Goal: Transaction & Acquisition: Purchase product/service

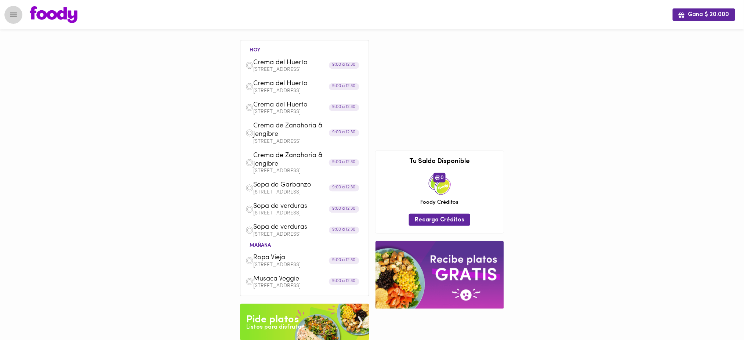
click at [13, 12] on icon "Menu" at bounding box center [13, 14] width 9 height 9
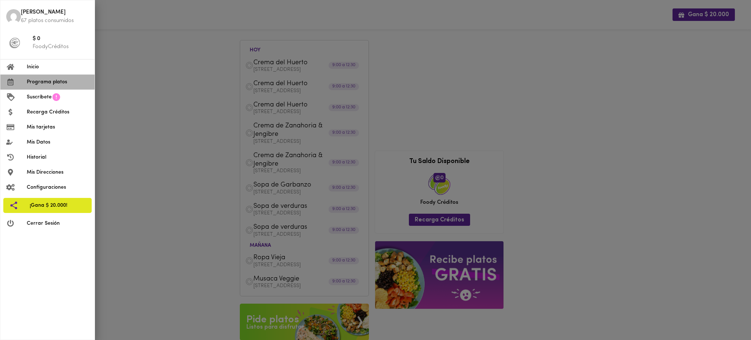
click at [45, 82] on span "Programa platos" at bounding box center [58, 82] width 62 height 8
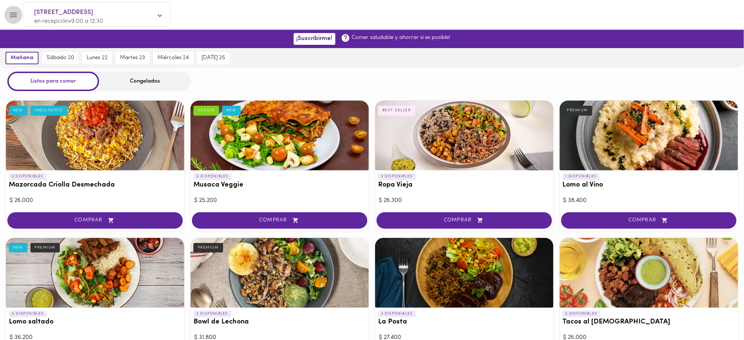
click at [10, 17] on icon "Menu" at bounding box center [13, 14] width 9 height 9
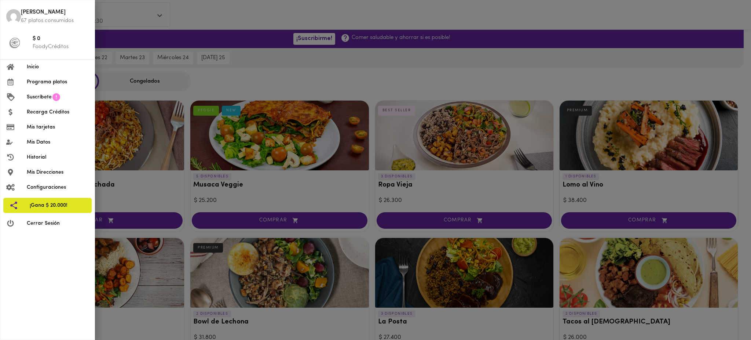
click at [165, 14] on div at bounding box center [375, 170] width 751 height 340
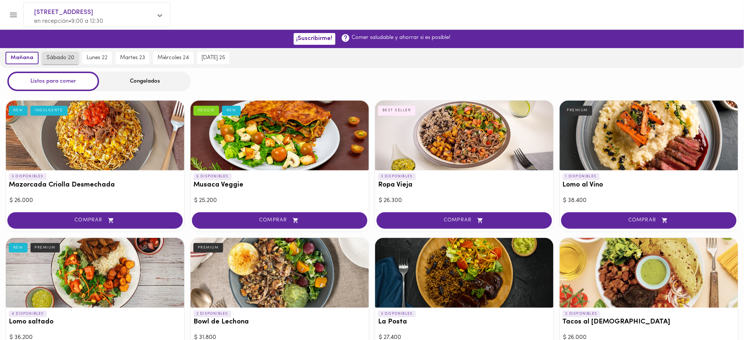
click at [66, 58] on span "sábado 20" at bounding box center [61, 58] width 28 height 7
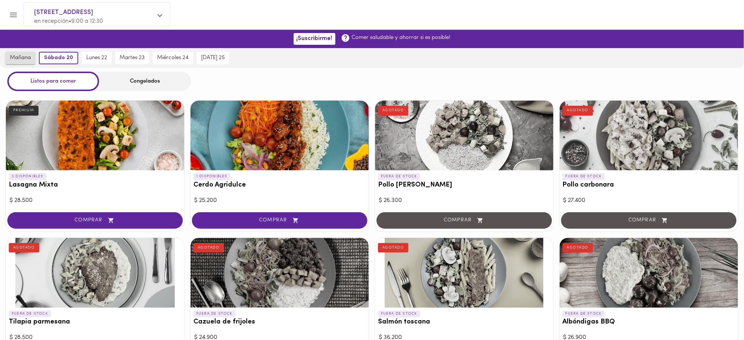
click at [23, 56] on span "mañana" at bounding box center [20, 58] width 21 height 7
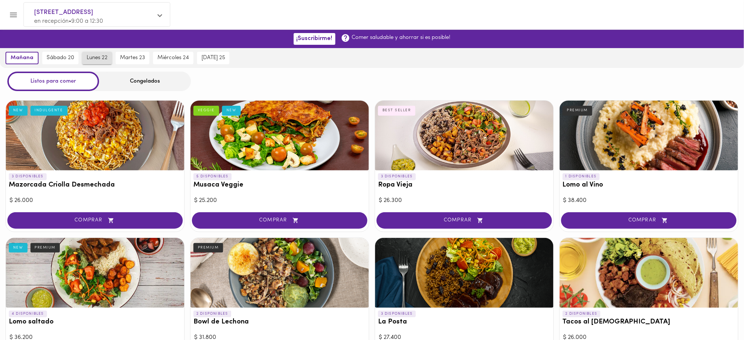
click at [105, 59] on span "lunes 22" at bounding box center [97, 58] width 21 height 7
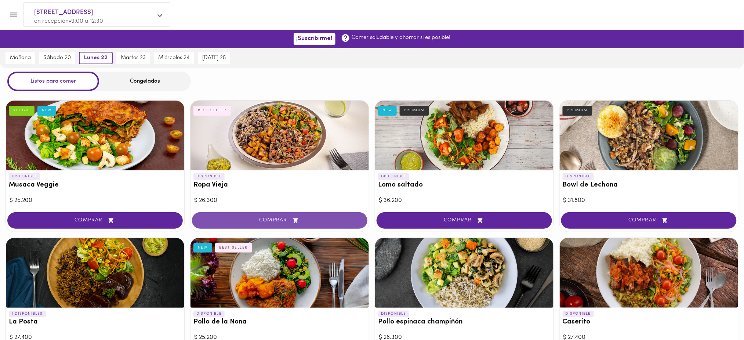
click at [258, 217] on span "COMPRAR" at bounding box center [279, 220] width 157 height 6
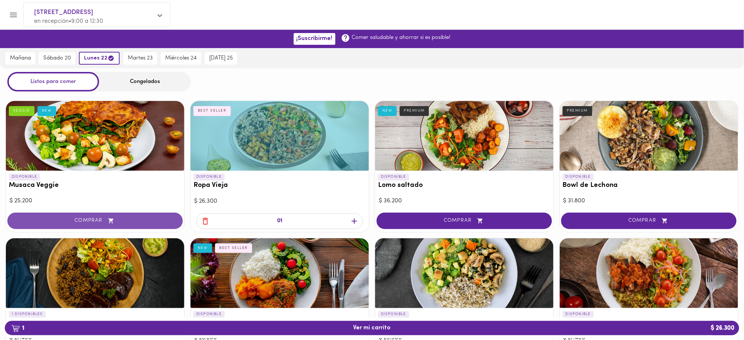
click at [100, 218] on span "COMPRAR" at bounding box center [95, 221] width 157 height 6
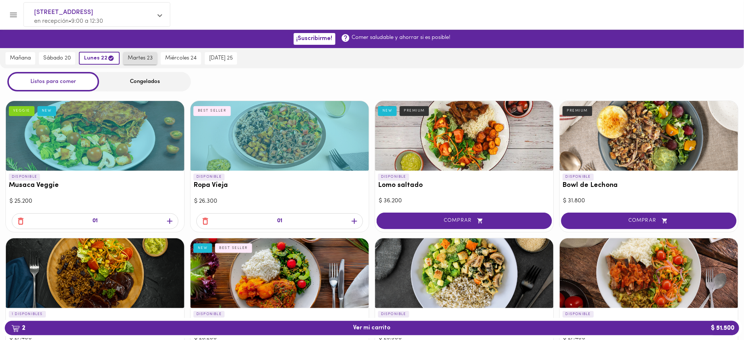
click at [142, 53] on button "martes 23" at bounding box center [140, 58] width 34 height 12
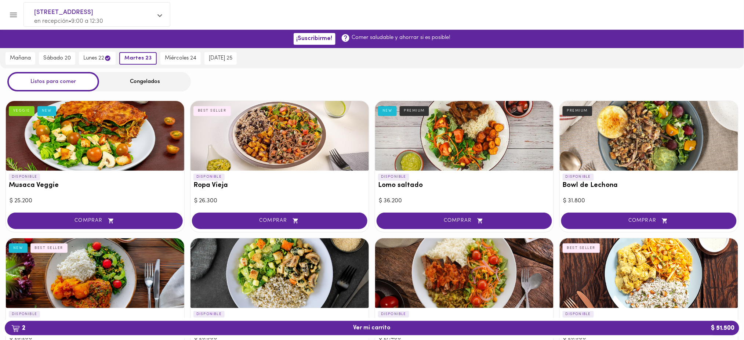
click at [140, 76] on div "Congelados" at bounding box center [145, 81] width 92 height 19
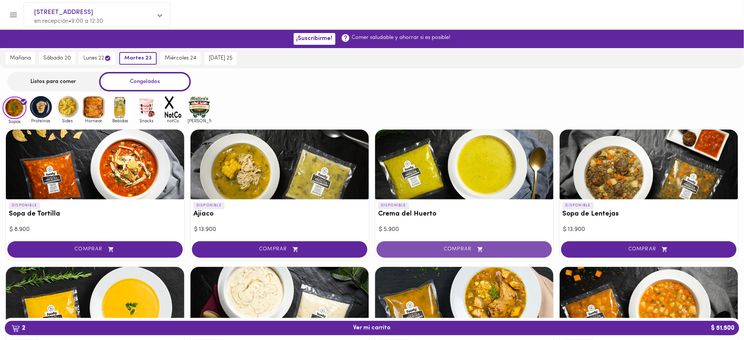
click at [443, 255] on button "COMPRAR" at bounding box center [463, 249] width 175 height 17
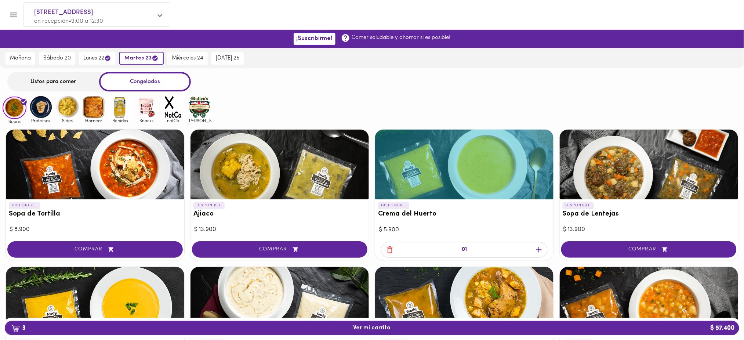
click at [538, 248] on icon "button" at bounding box center [539, 250] width 6 height 6
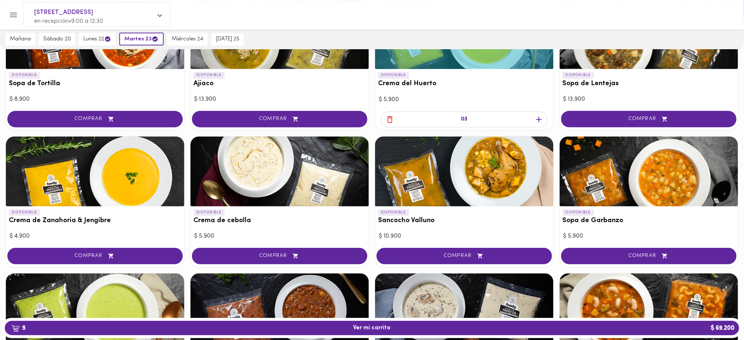
scroll to position [133, 0]
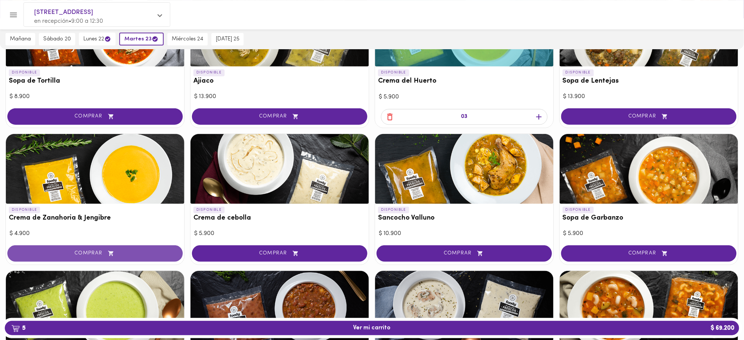
click at [104, 250] on span "COMPRAR" at bounding box center [95, 253] width 157 height 6
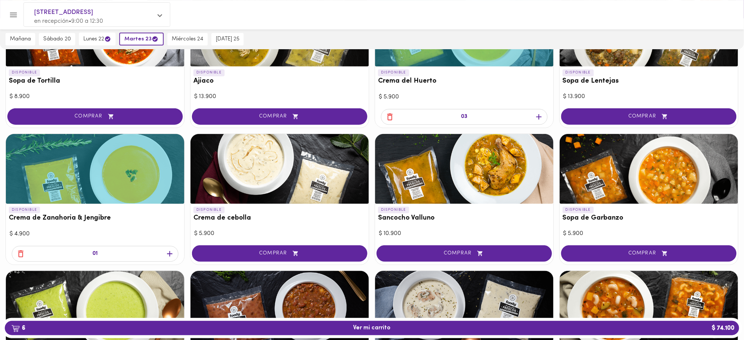
click at [167, 251] on icon "button" at bounding box center [169, 253] width 9 height 9
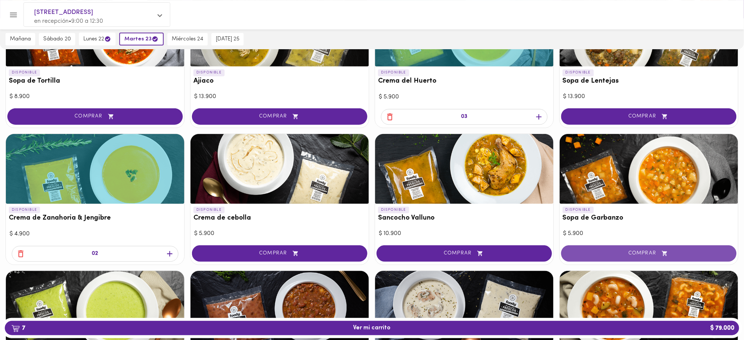
click at [643, 250] on span "COMPRAR" at bounding box center [648, 253] width 157 height 6
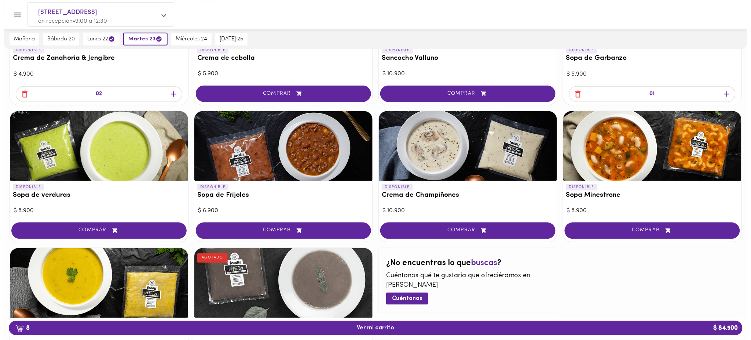
scroll to position [298, 0]
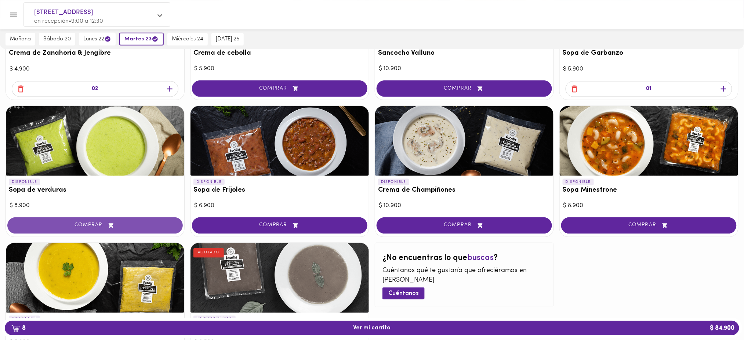
click at [145, 220] on button "COMPRAR" at bounding box center [94, 225] width 175 height 17
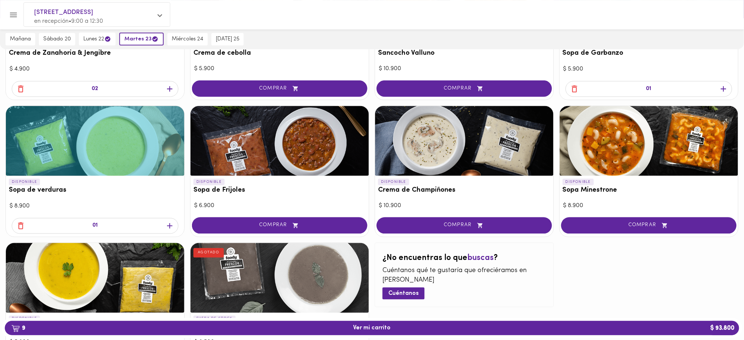
click at [169, 224] on icon "button" at bounding box center [170, 226] width 6 height 6
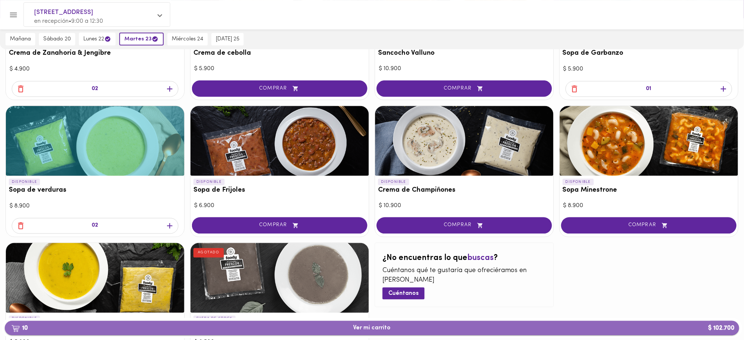
click at [377, 327] on span "10 Ver mi carrito $ 102.700" at bounding box center [371, 327] width 37 height 7
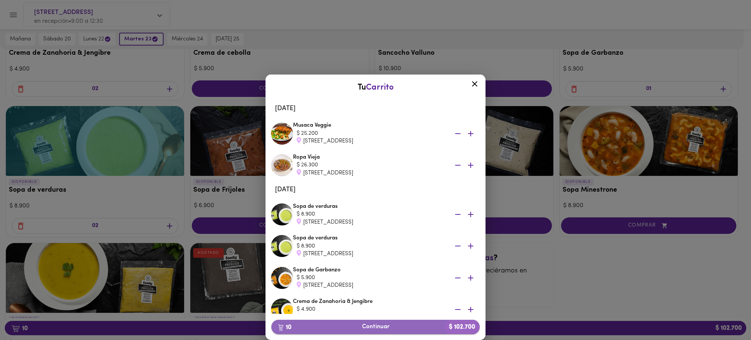
click at [373, 326] on span "10 Continuar $ 102.700" at bounding box center [375, 326] width 197 height 7
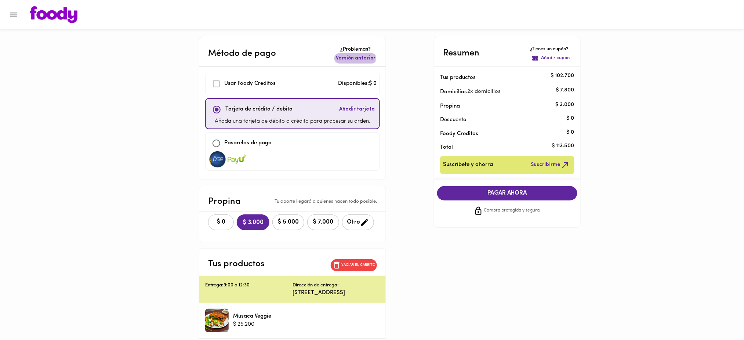
click at [354, 58] on span "Versión anterior" at bounding box center [356, 58] width 40 height 7
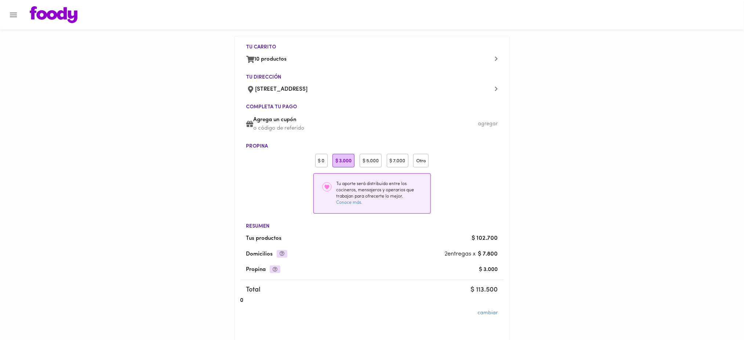
click at [319, 155] on div "$ 0" at bounding box center [321, 161] width 12 height 14
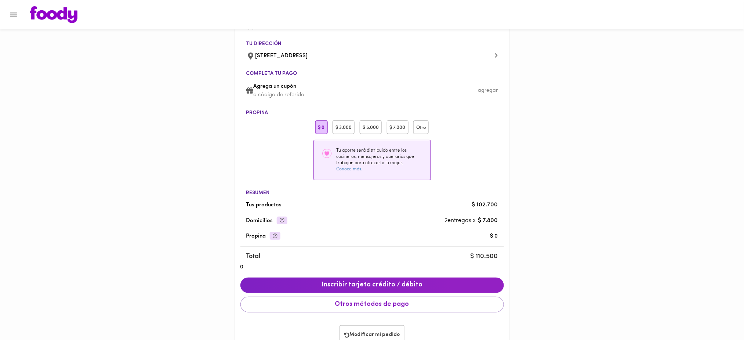
scroll to position [40, 0]
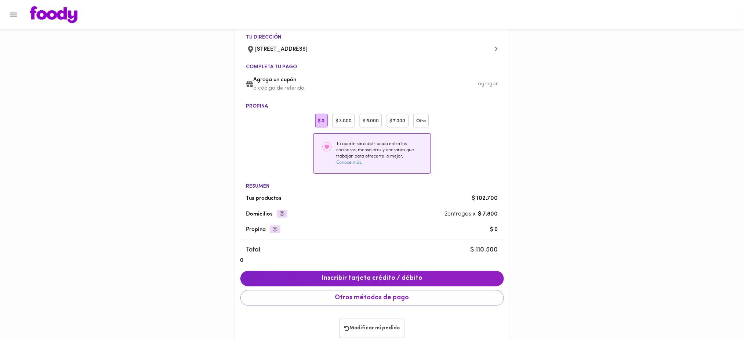
click at [347, 122] on div "$ 3.000" at bounding box center [343, 121] width 22 height 14
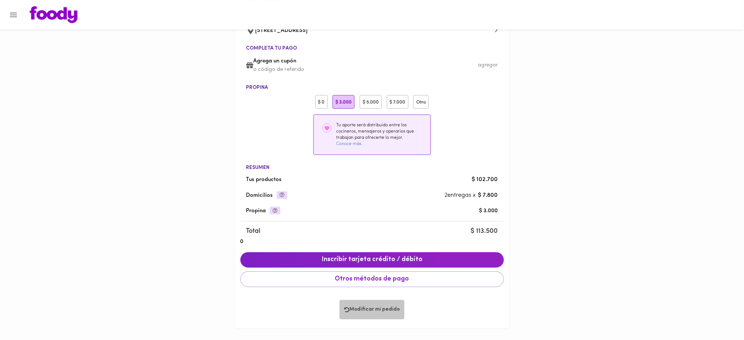
click at [374, 311] on span "Modificar mi pedido" at bounding box center [371, 309] width 55 height 6
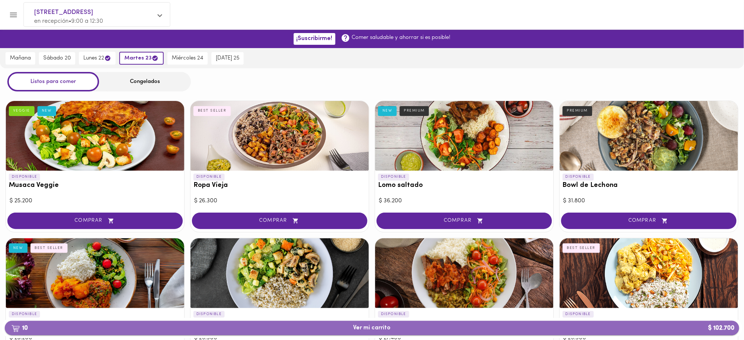
click at [408, 326] on span "10 Ver mi carrito $ 102.700" at bounding box center [372, 327] width 722 height 7
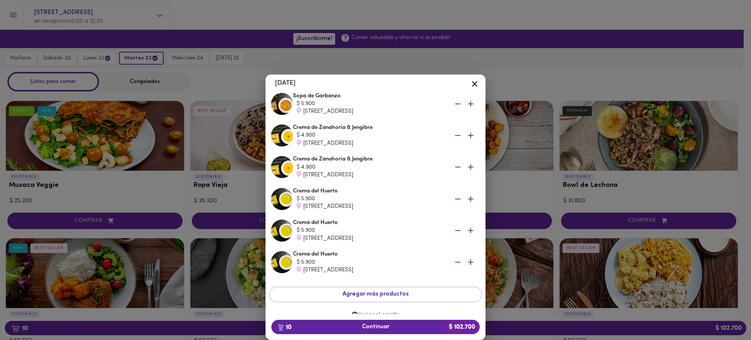
scroll to position [186, 0]
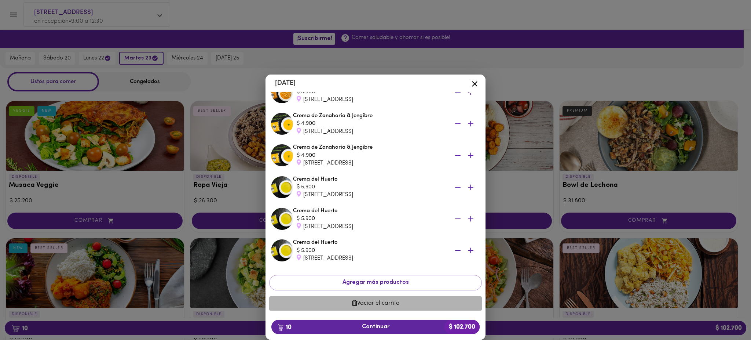
click at [380, 301] on span "Vaciar el carrito" at bounding box center [375, 303] width 201 height 7
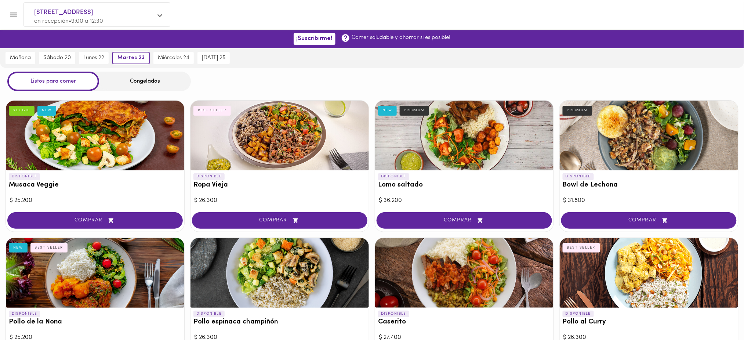
click at [12, 17] on icon "Menu" at bounding box center [13, 14] width 9 height 9
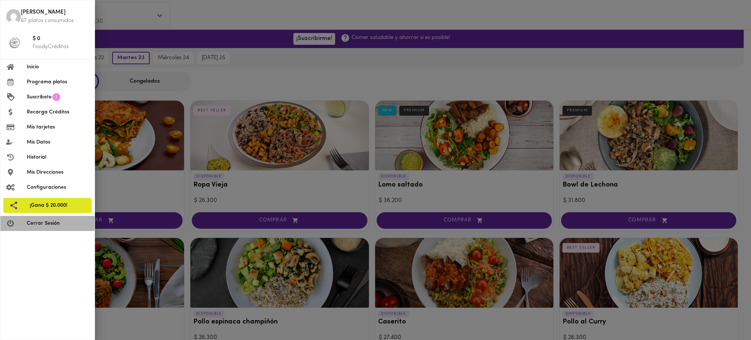
click at [58, 223] on span "Cerrar Sesión" at bounding box center [58, 223] width 62 height 8
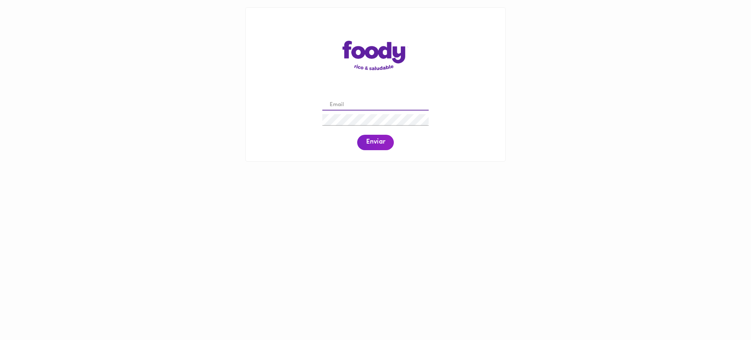
click at [410, 105] on input "email" at bounding box center [375, 104] width 106 height 11
paste input "[EMAIL_ADDRESS][DOMAIN_NAME]"
type input "[EMAIL_ADDRESS][DOMAIN_NAME]"
click at [373, 144] on span "Enviar" at bounding box center [375, 142] width 19 height 8
